Goal: Check status: Check status

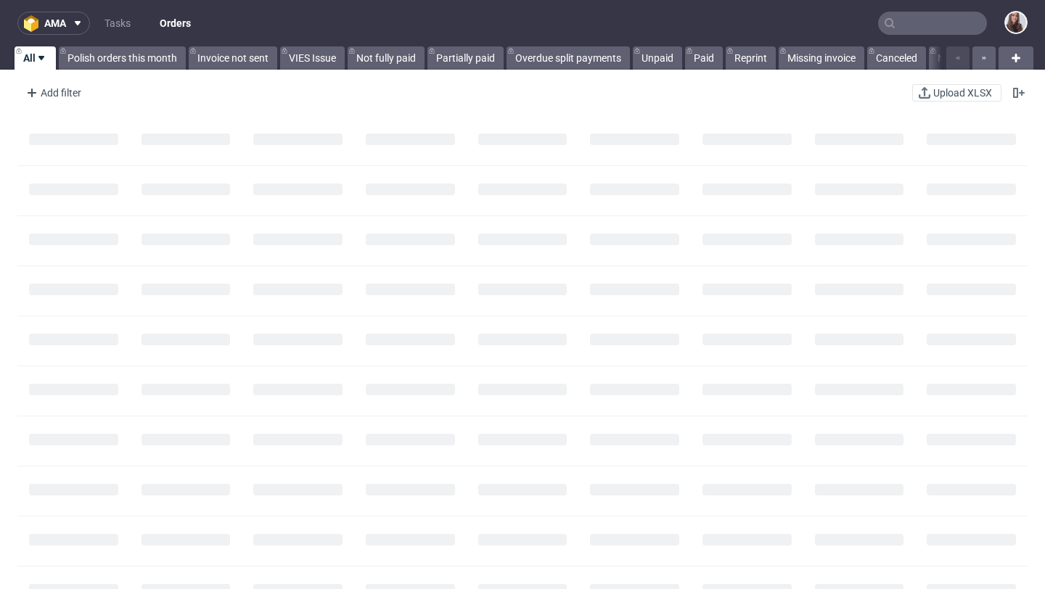
click at [886, 24] on input "text" at bounding box center [932, 23] width 109 height 23
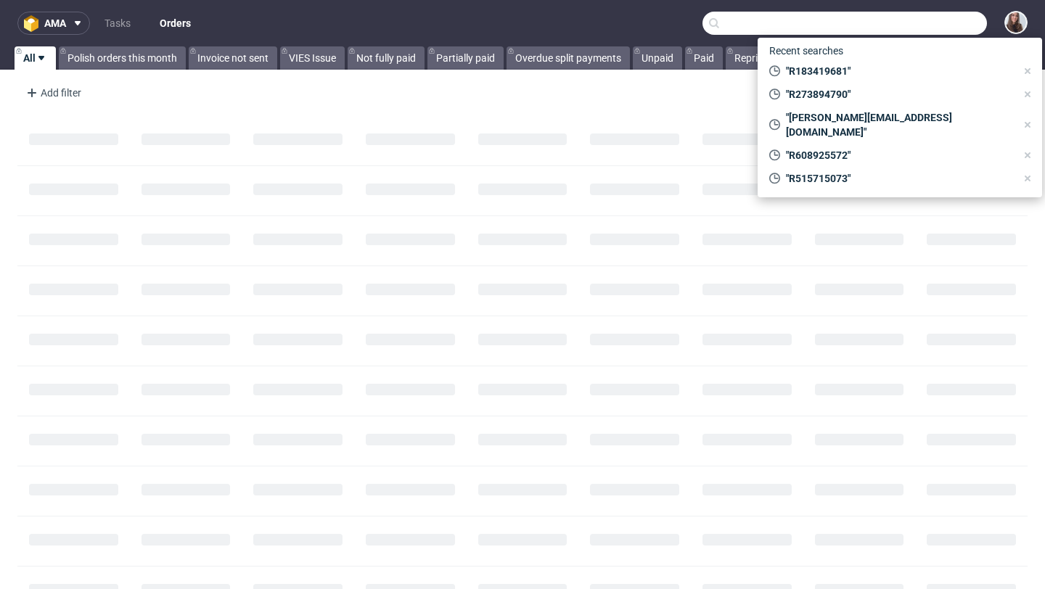
paste input "R291276524"
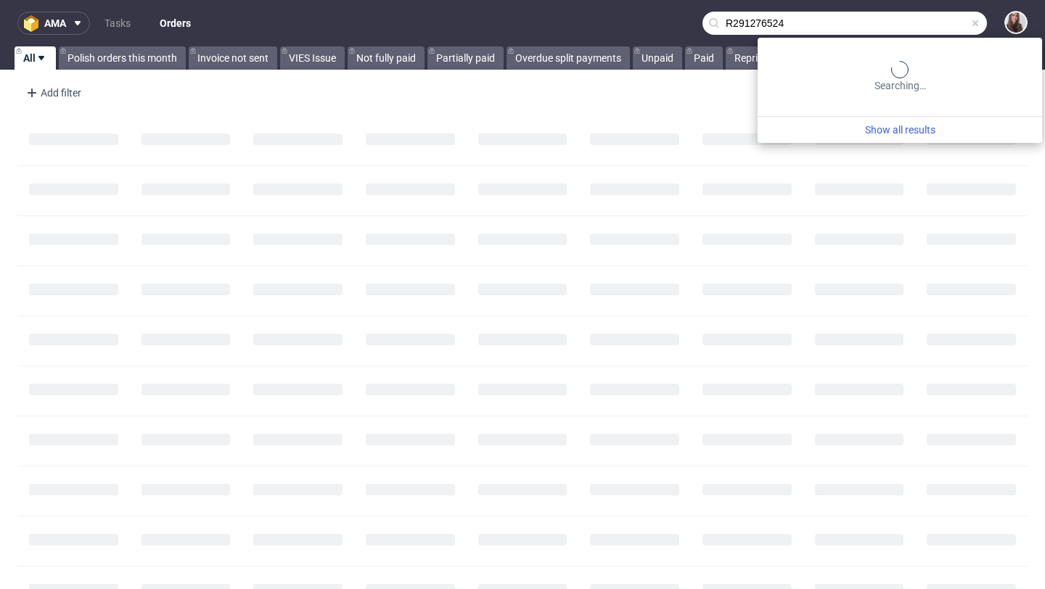
type input "R291276524"
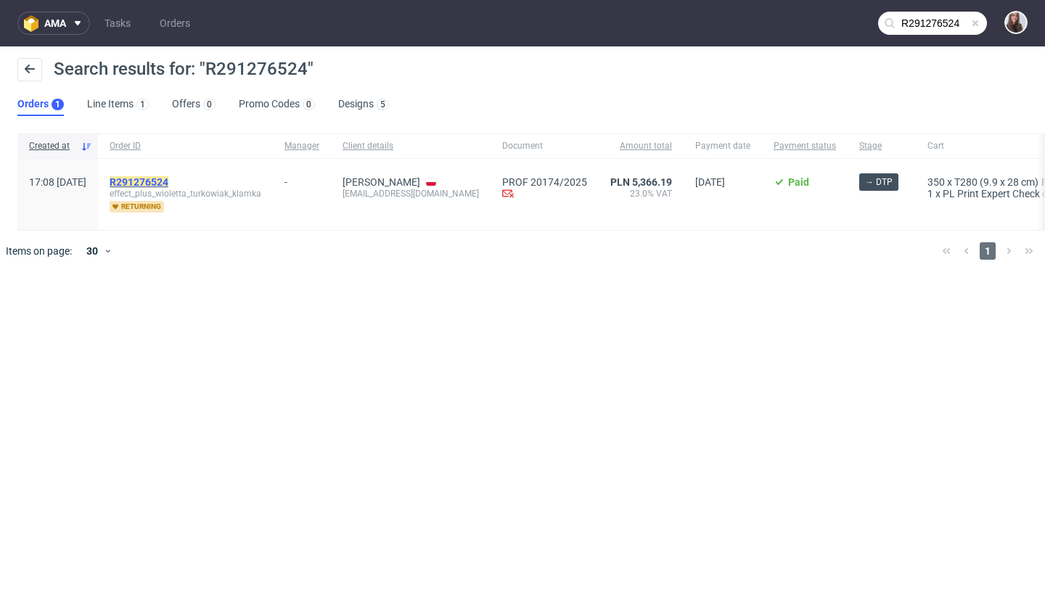
click at [168, 179] on mark "R291276524" at bounding box center [139, 182] width 59 height 12
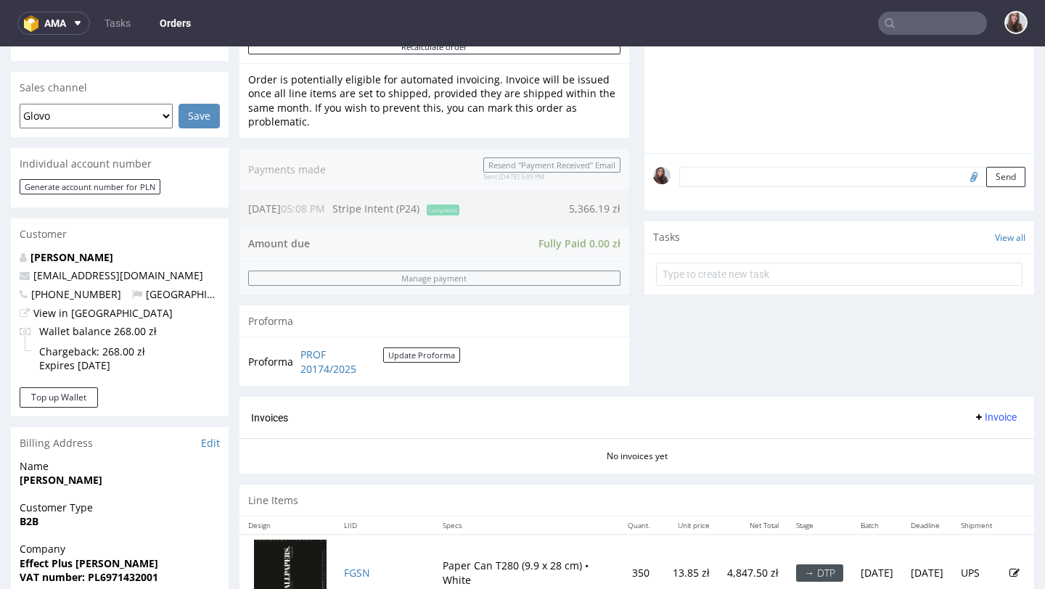
scroll to position [387, 0]
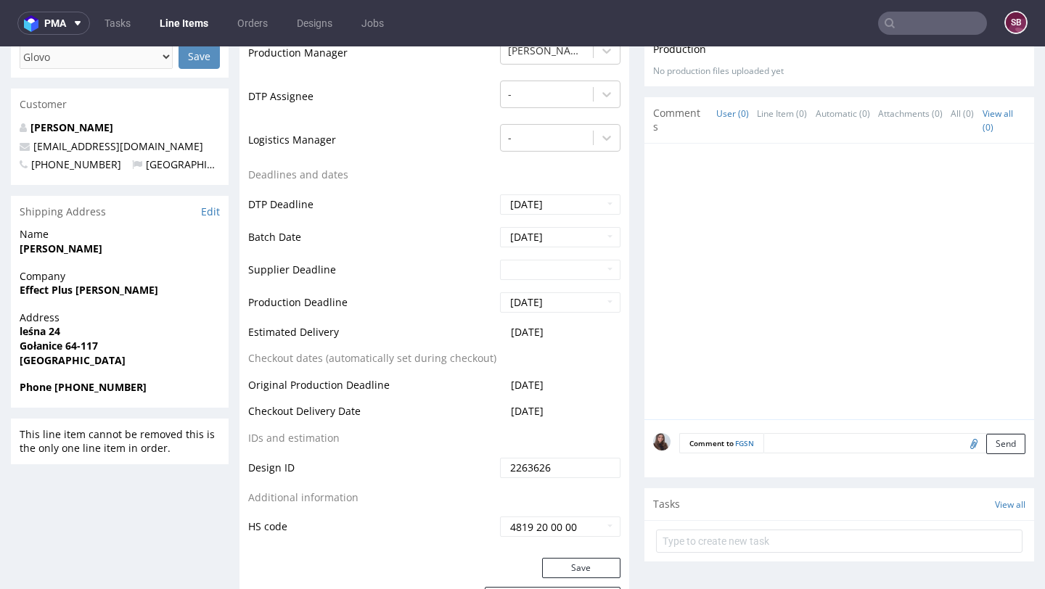
scroll to position [502, 0]
drag, startPoint x: 362, startPoint y: 303, endPoint x: 269, endPoint y: 303, distance: 92.9
click at [269, 303] on td "Production Deadline" at bounding box center [372, 306] width 248 height 33
drag, startPoint x: 569, startPoint y: 303, endPoint x: 247, endPoint y: 300, distance: 322.3
click at [247, 300] on div "Production Status Waiting for Artwork Waiting for Diecut Waiting for Mockup Wai…" at bounding box center [435, 232] width 390 height 652
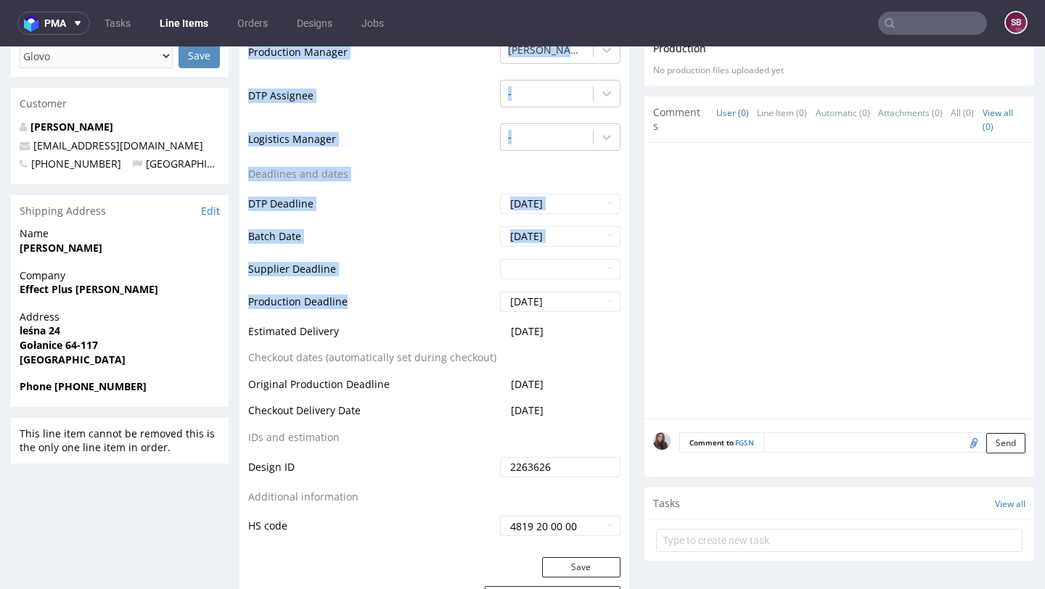
drag, startPoint x: 247, startPoint y: 300, endPoint x: 356, endPoint y: 303, distance: 108.9
click at [356, 303] on div "Production Status Waiting for Artwork Waiting for Diecut Waiting for Mockup Wai…" at bounding box center [435, 232] width 390 height 652
click at [391, 296] on td "Production Deadline" at bounding box center [372, 306] width 248 height 33
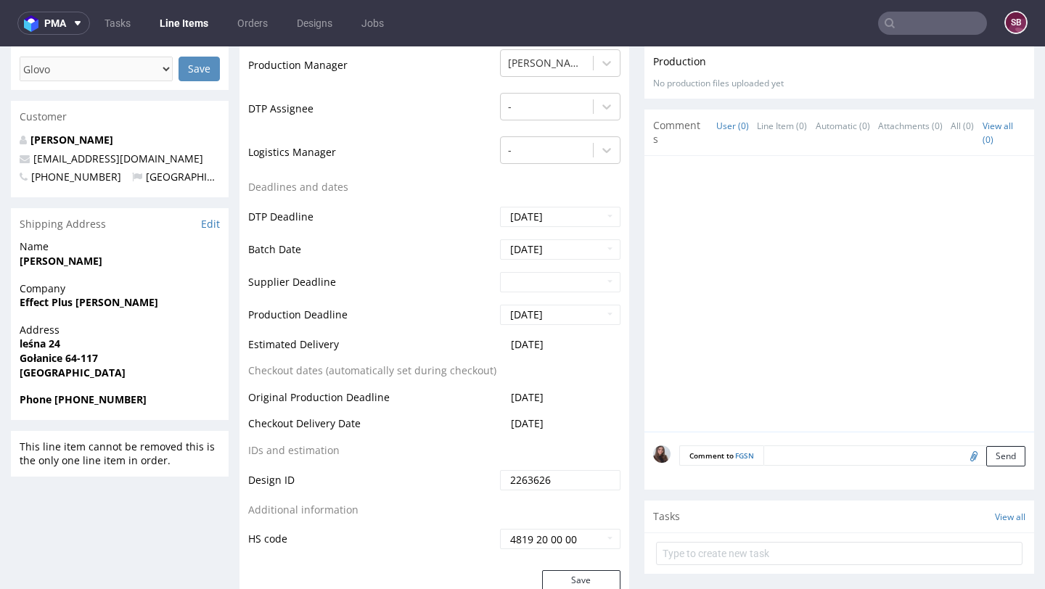
scroll to position [484, 0]
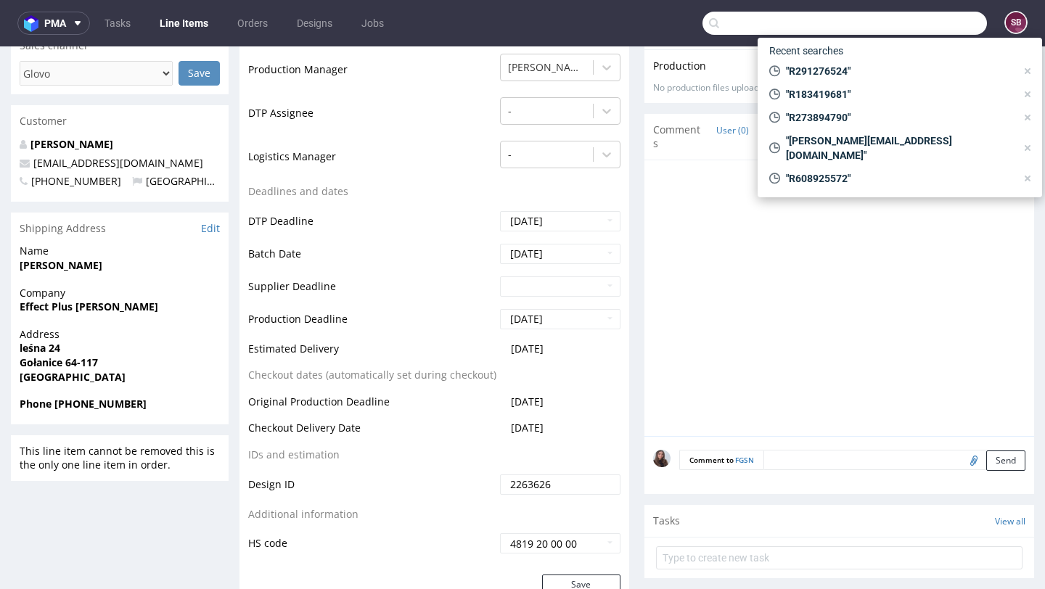
click at [914, 28] on input "text" at bounding box center [845, 23] width 285 height 23
paste input "375075719"
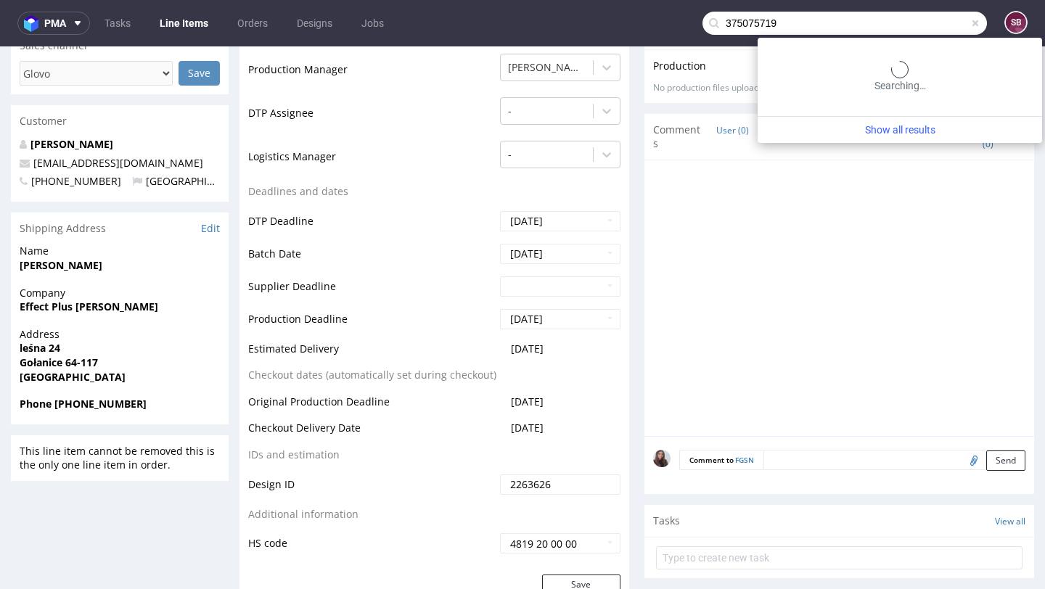
type input "375075719"
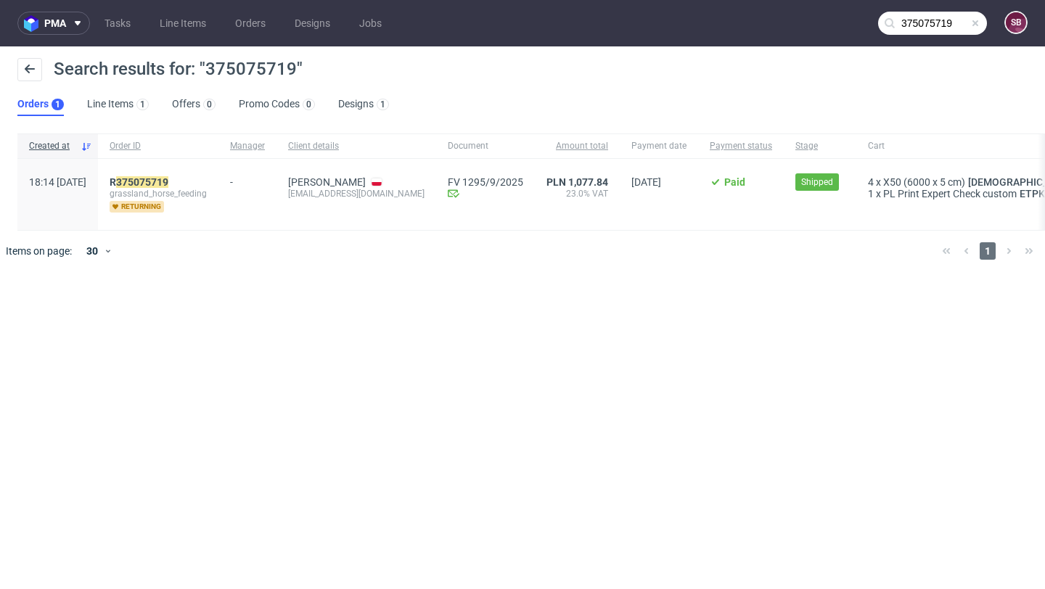
click at [176, 170] on div "R 375075719 grassland_horse_feeding returning" at bounding box center [158, 194] width 120 height 71
click at [168, 179] on mark "375075719" at bounding box center [142, 182] width 52 height 12
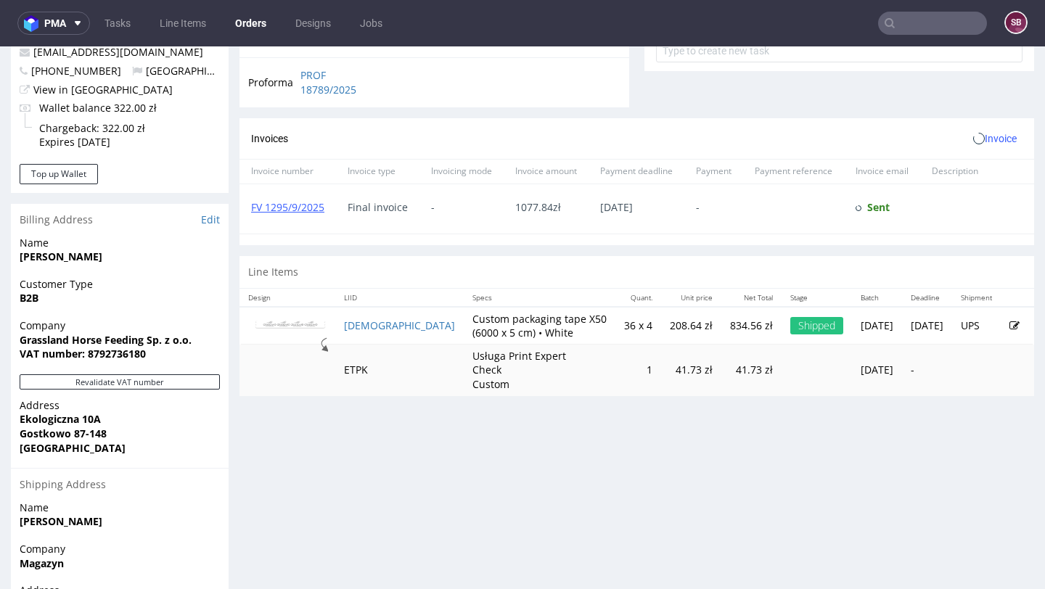
scroll to position [571, 0]
click at [307, 211] on link "FV 1295/9/2025" at bounding box center [287, 206] width 73 height 14
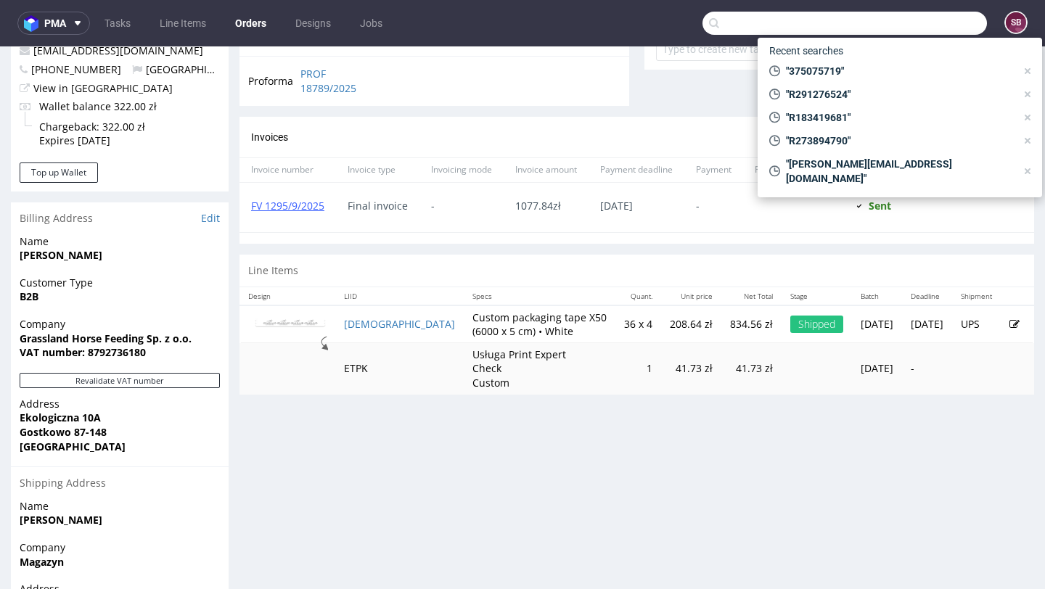
click at [928, 22] on input "text" at bounding box center [845, 23] width 285 height 23
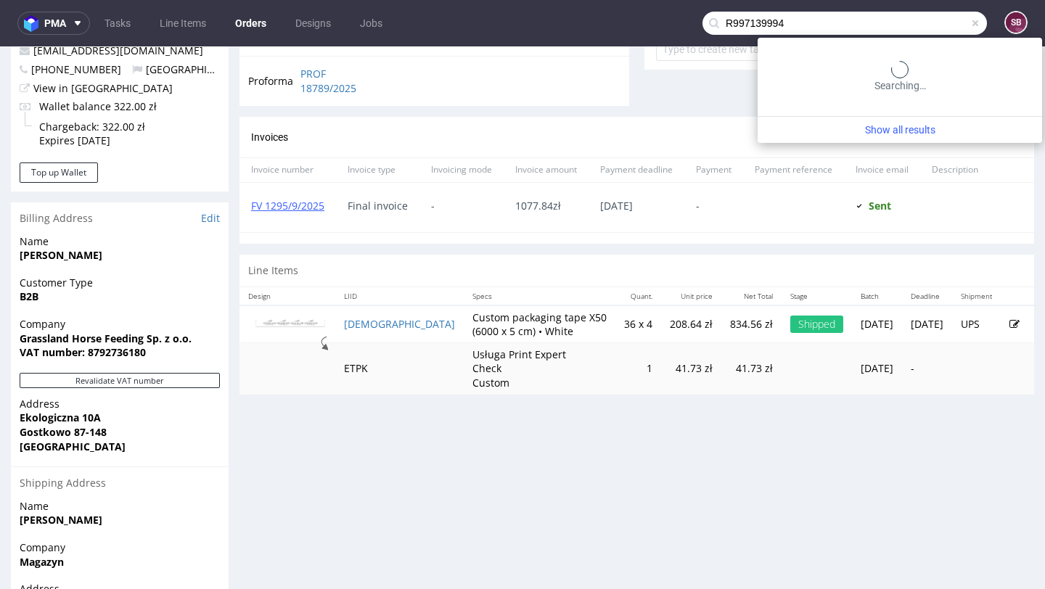
type input "R997139994"
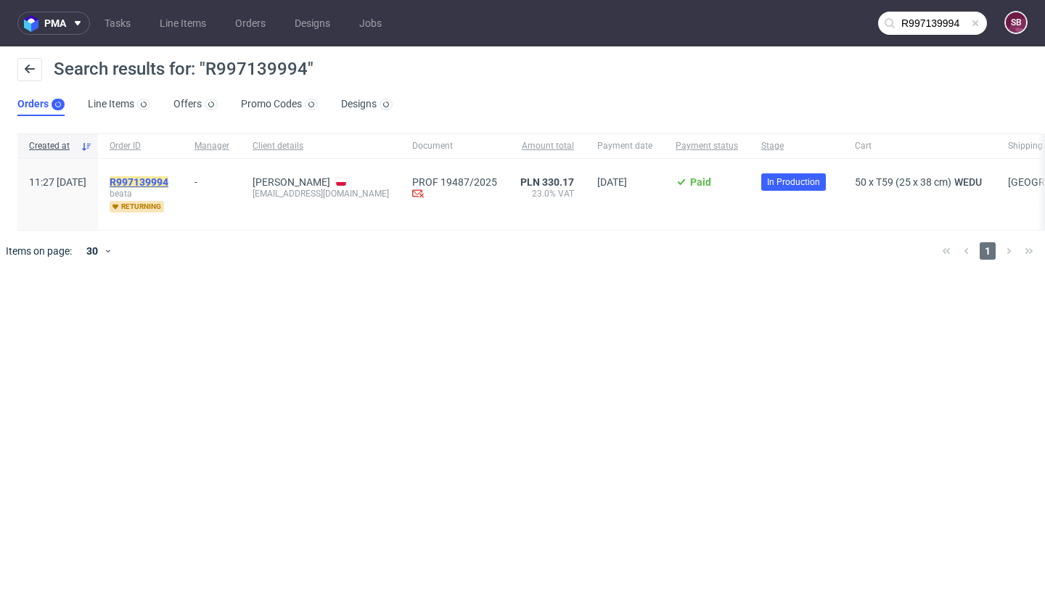
click at [163, 184] on mark "R997139994" at bounding box center [139, 182] width 59 height 12
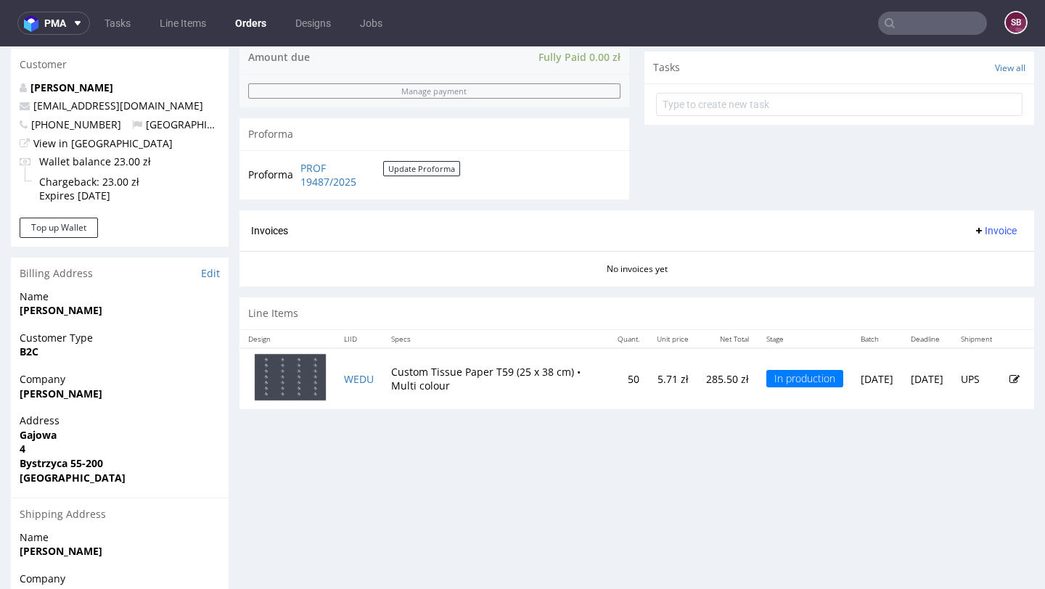
scroll to position [631, 0]
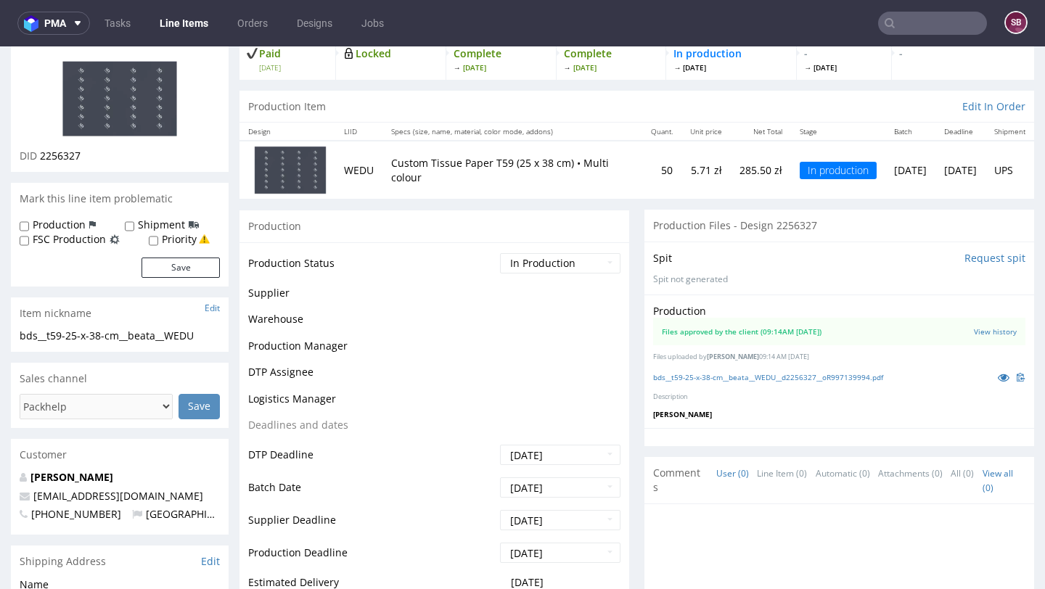
scroll to position [105, 0]
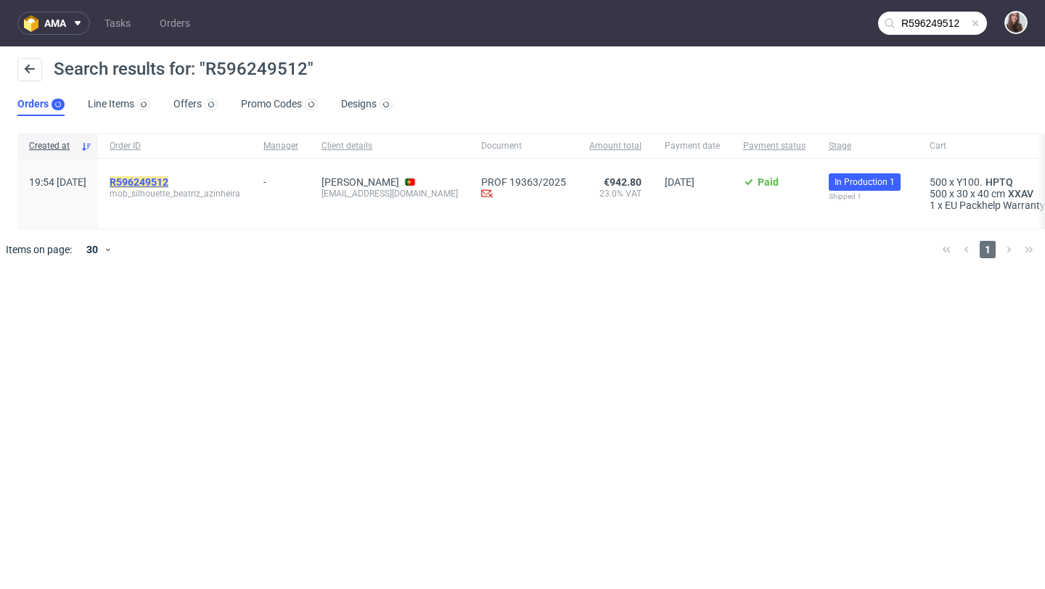
click at [168, 184] on mark "R596249512" at bounding box center [139, 182] width 59 height 12
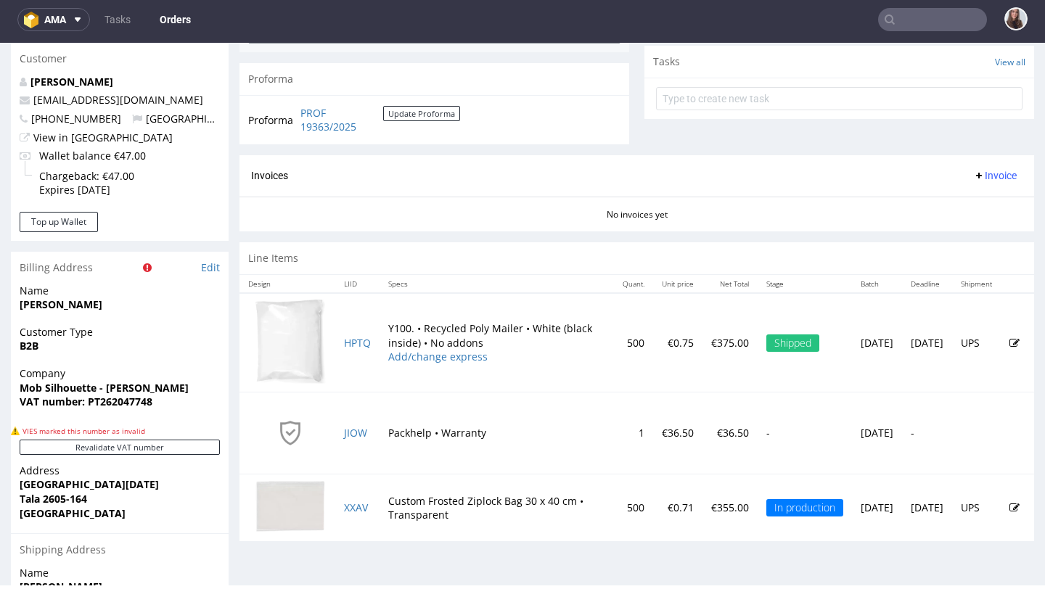
scroll to position [627, 0]
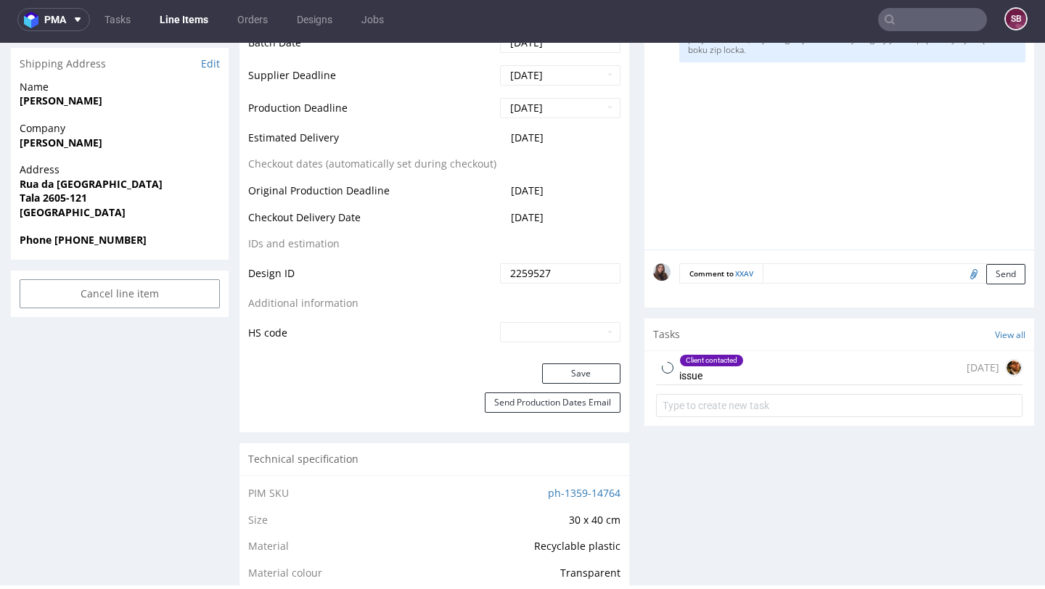
scroll to position [637, 0]
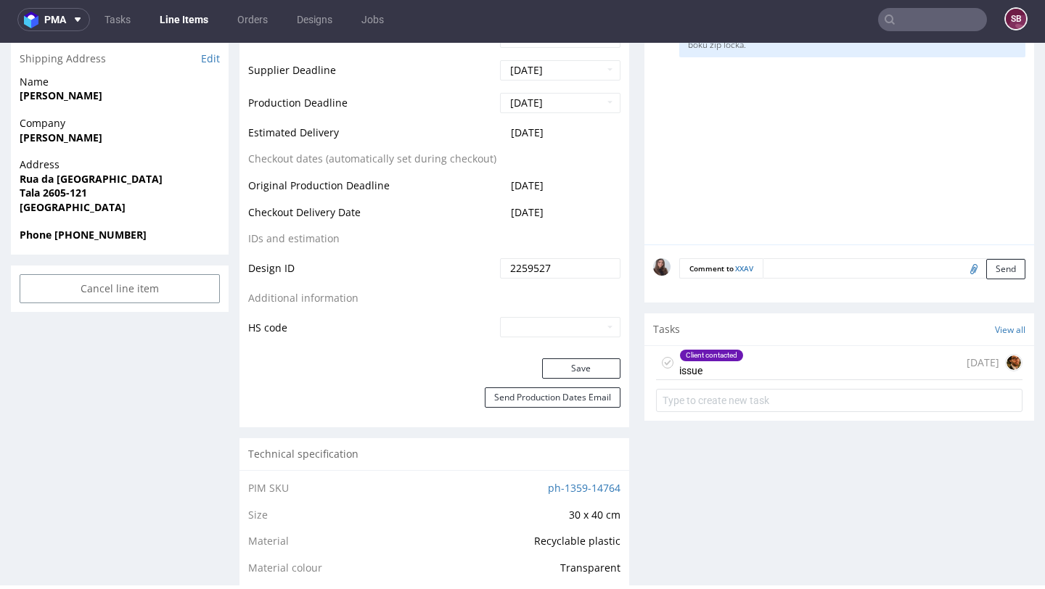
click at [743, 380] on div "Client contacted issue 7 days ago" at bounding box center [839, 363] width 367 height 34
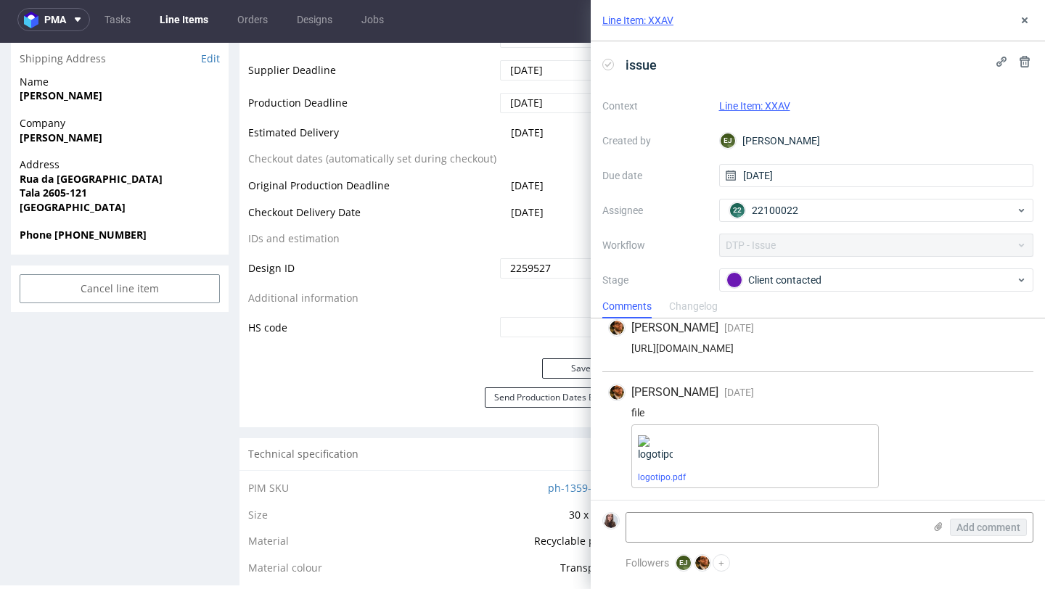
scroll to position [87, 0]
click at [1023, 23] on icon at bounding box center [1025, 21] width 12 height 12
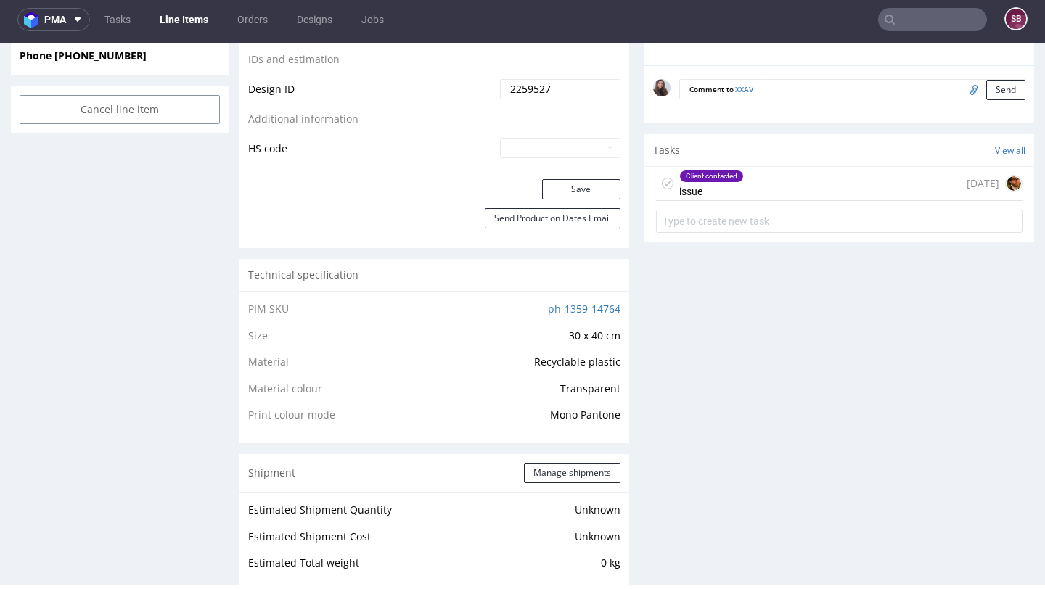
scroll to position [816, 0]
click at [749, 202] on div "Client contacted issue 7 days ago" at bounding box center [839, 185] width 367 height 34
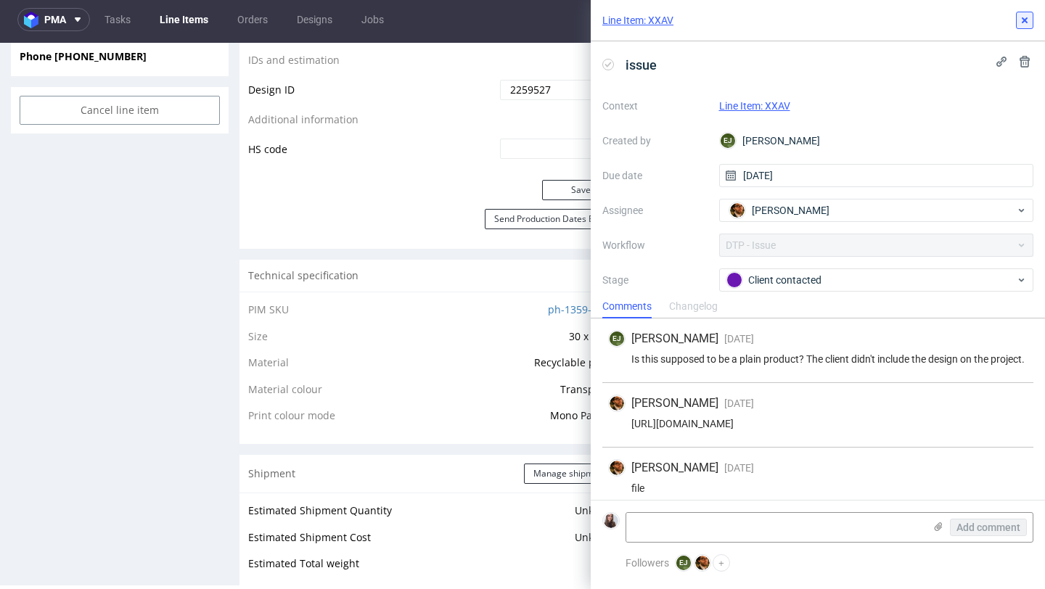
click at [1020, 21] on icon at bounding box center [1025, 21] width 12 height 12
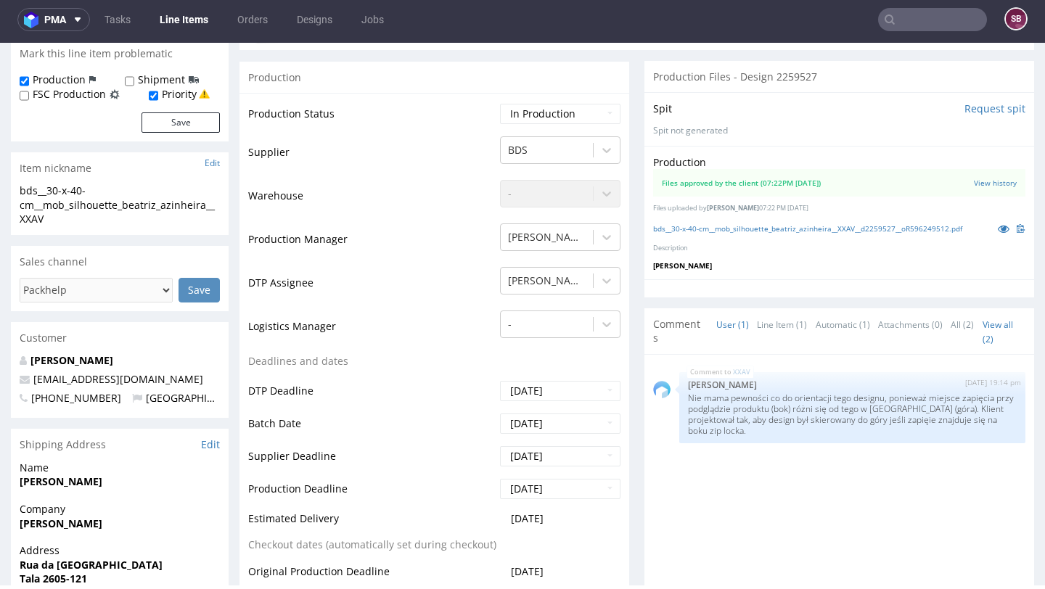
scroll to position [244, 0]
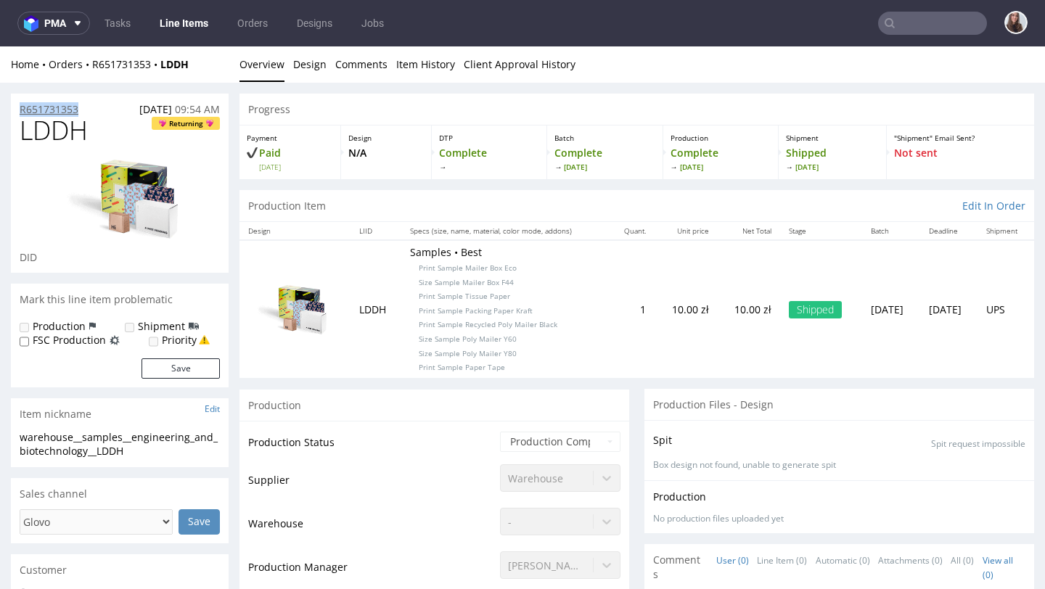
drag, startPoint x: 86, startPoint y: 110, endPoint x: 21, endPoint y: 110, distance: 65.3
click at [21, 110] on div "R651731353 [DATE] 09:54 AM" at bounding box center [120, 105] width 218 height 23
copy p "R651731353"
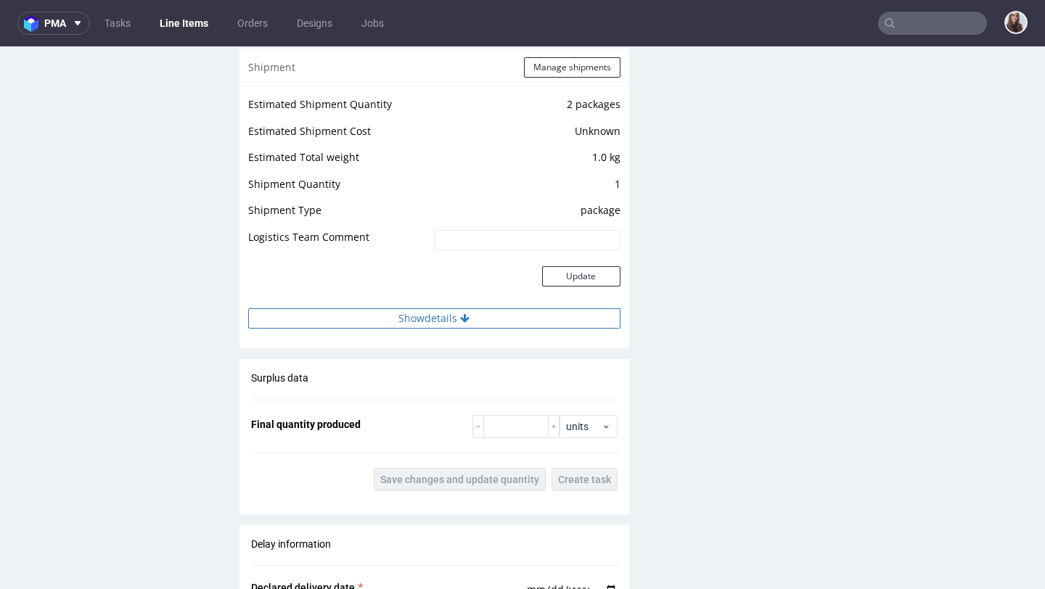
scroll to position [1316, 0]
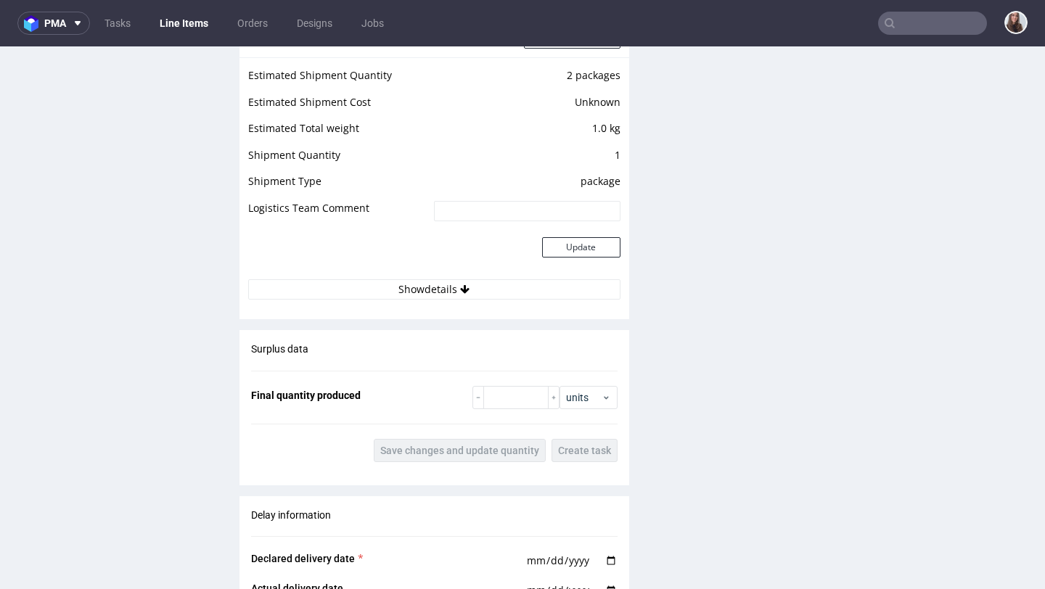
click at [438, 278] on td "Update" at bounding box center [525, 255] width 190 height 47
click at [439, 293] on button "Show details" at bounding box center [434, 289] width 372 height 20
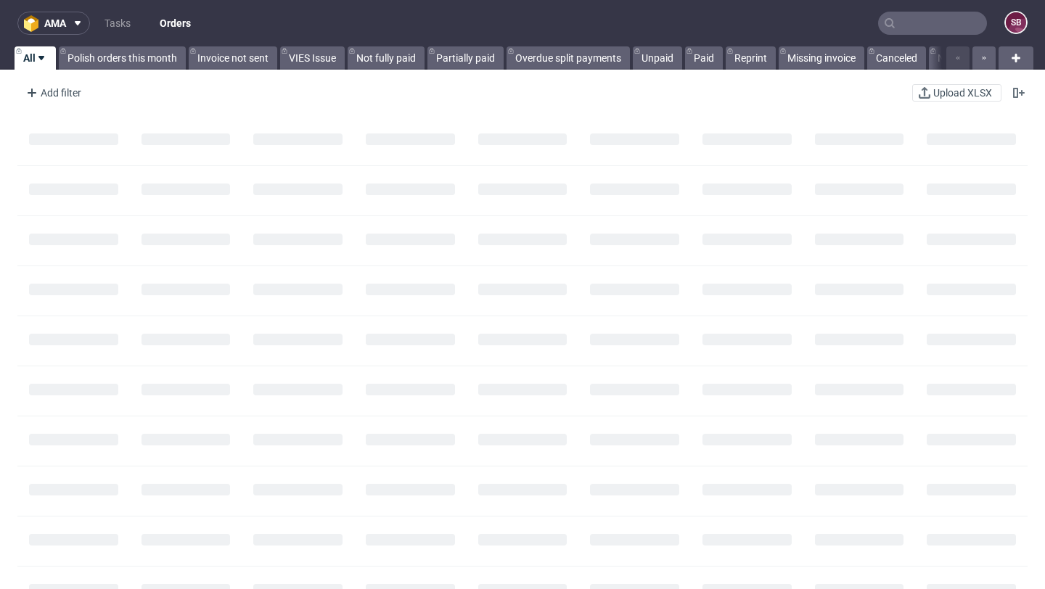
click at [886, 23] on input "text" at bounding box center [932, 23] width 109 height 23
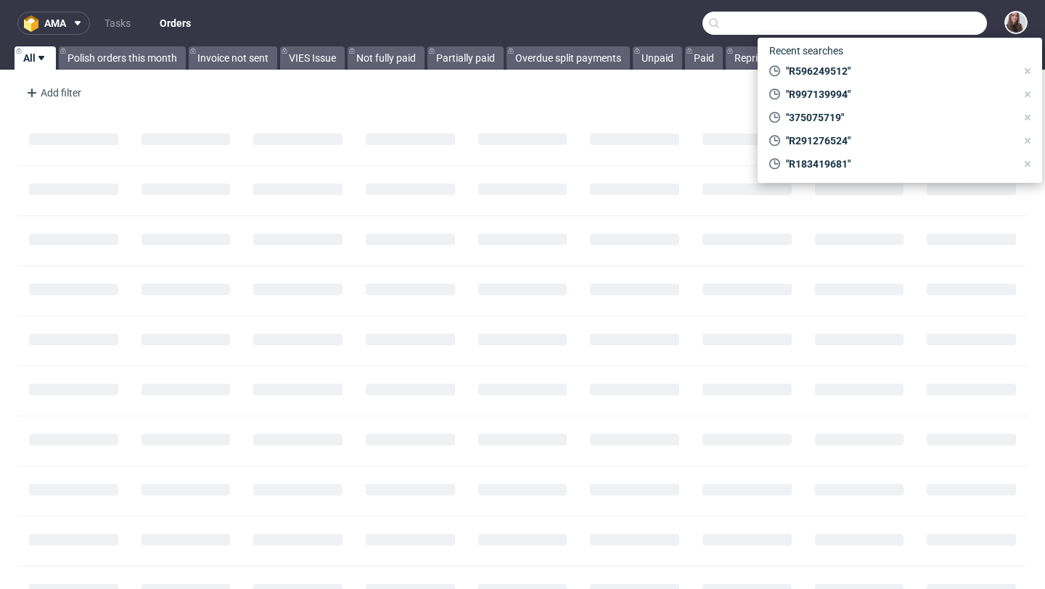
paste input "R291276524"
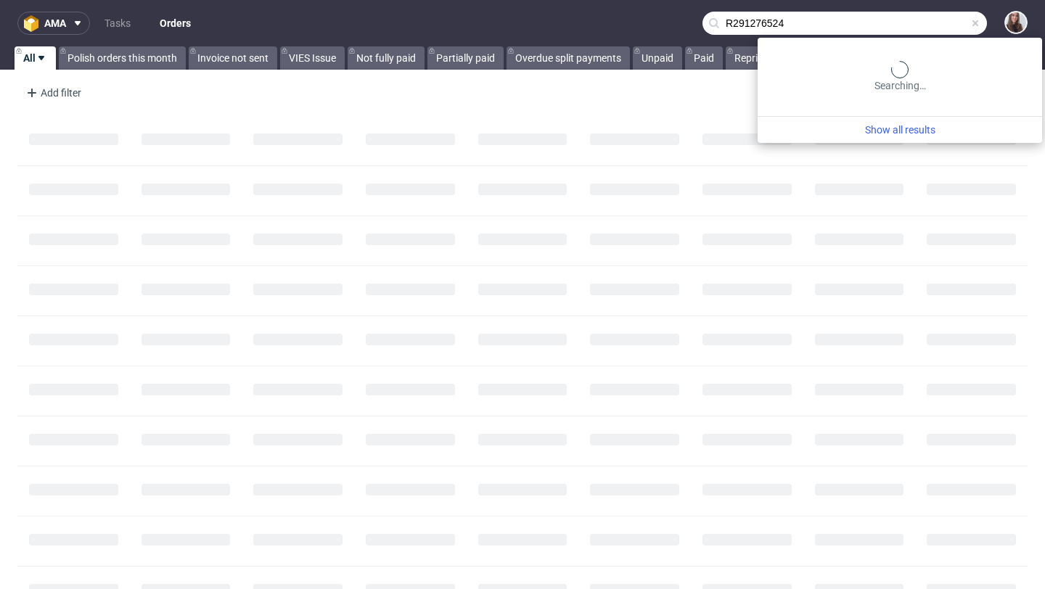
type input "R291276524"
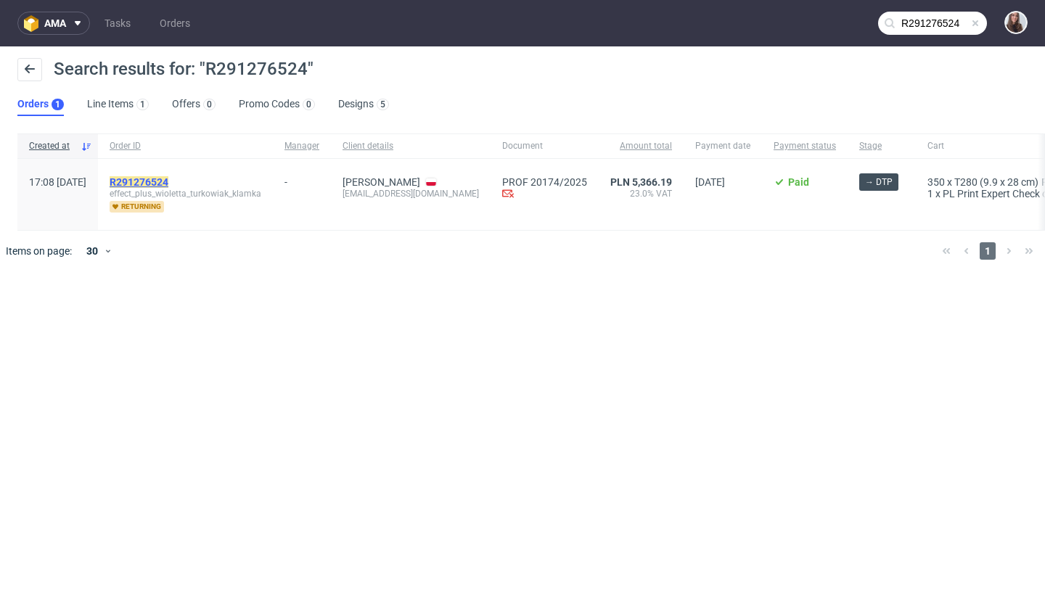
click at [168, 183] on mark "R291276524" at bounding box center [139, 182] width 59 height 12
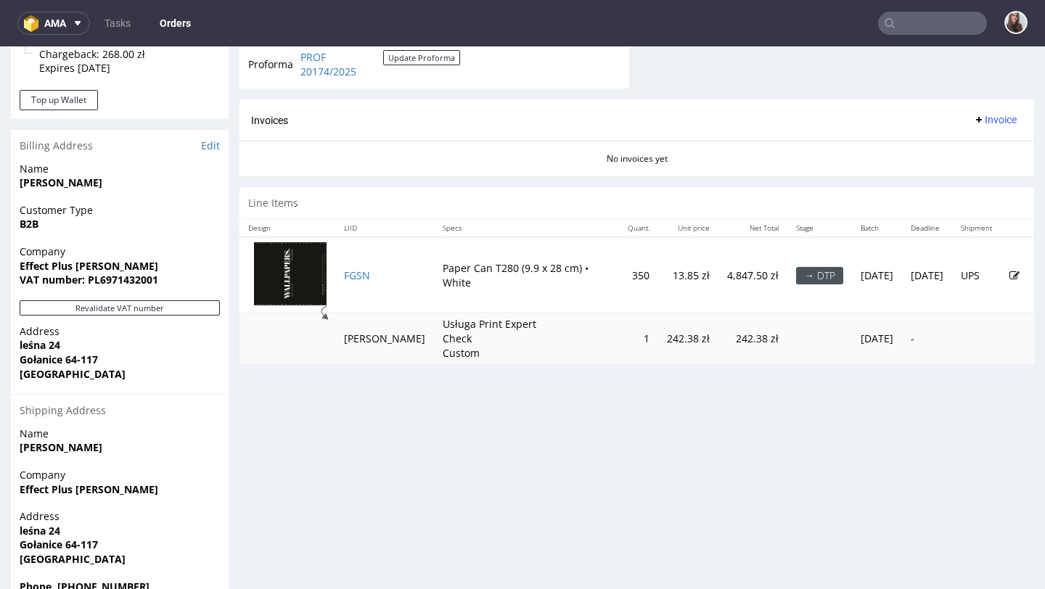
scroll to position [651, 0]
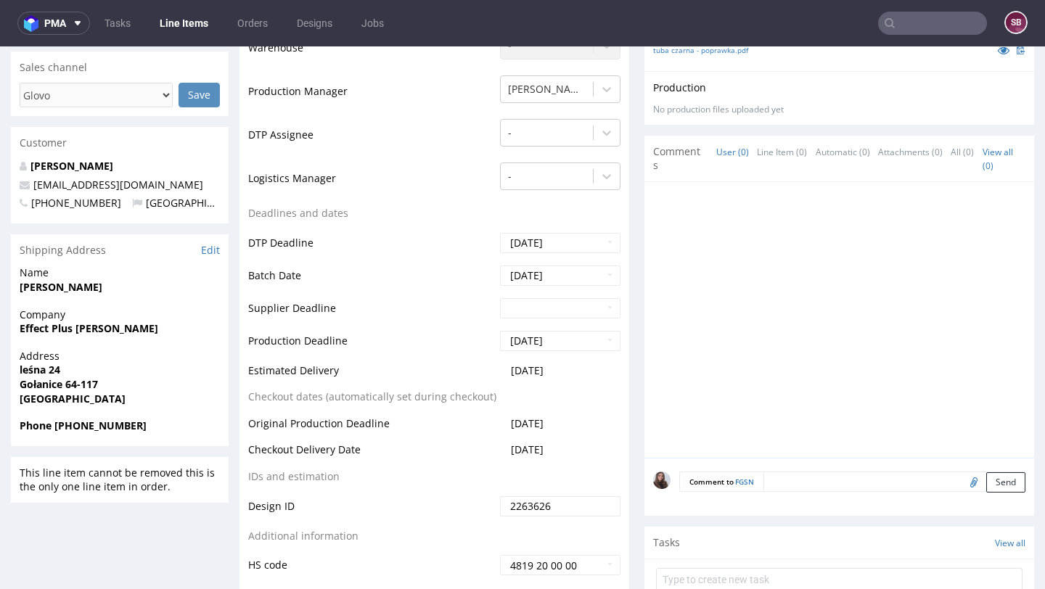
scroll to position [463, 0]
